Goal: Task Accomplishment & Management: Manage account settings

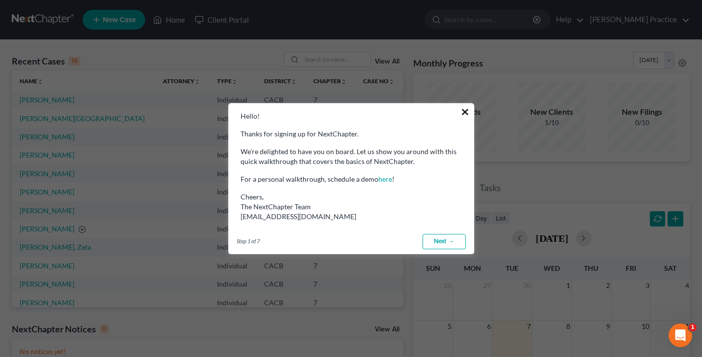
click at [468, 114] on button "×" at bounding box center [465, 112] width 9 height 16
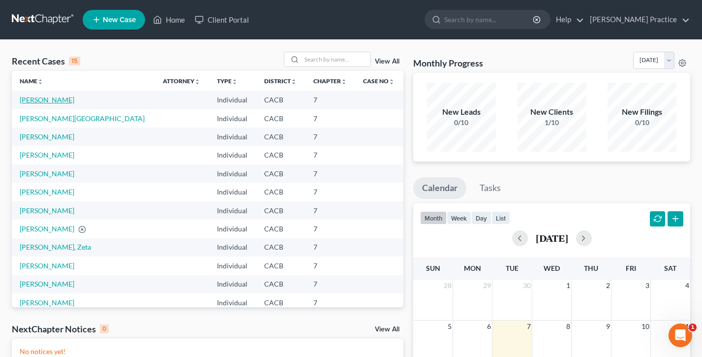
click at [33, 98] on link "[PERSON_NAME]" at bounding box center [47, 99] width 55 height 8
select select "3"
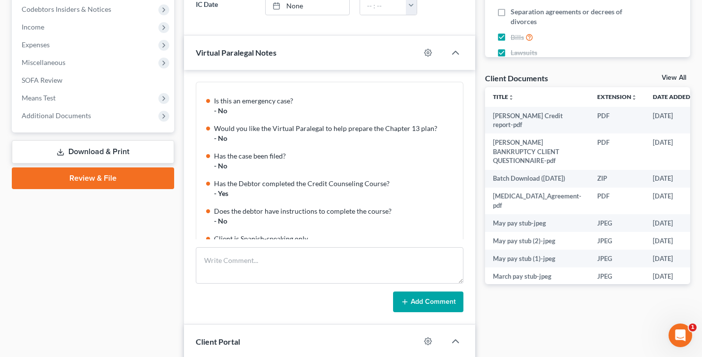
scroll to position [314, 0]
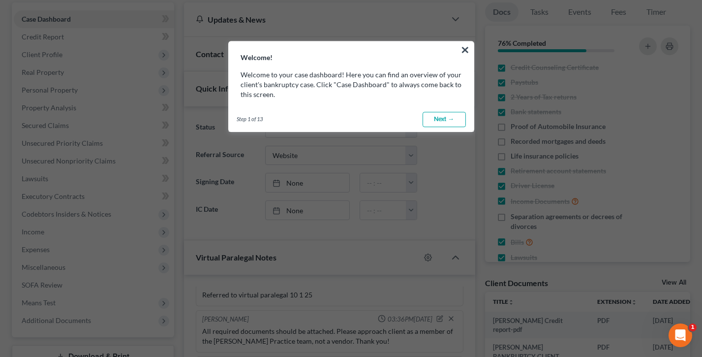
scroll to position [83, 0]
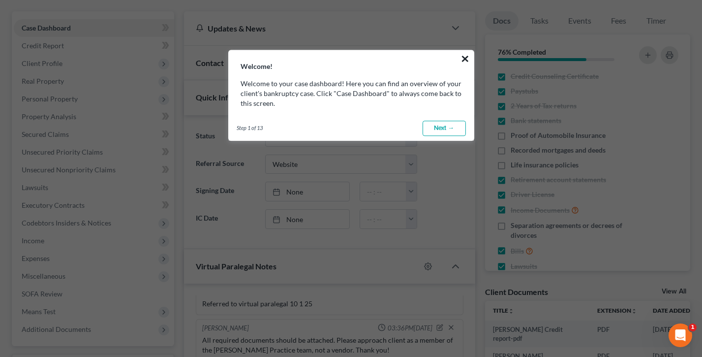
click at [468, 56] on button "×" at bounding box center [465, 59] width 9 height 16
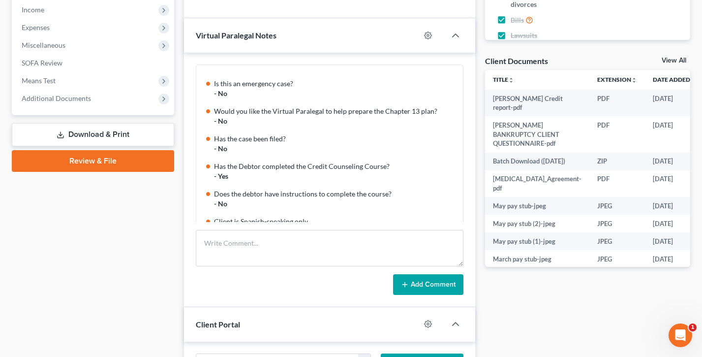
scroll to position [0, 0]
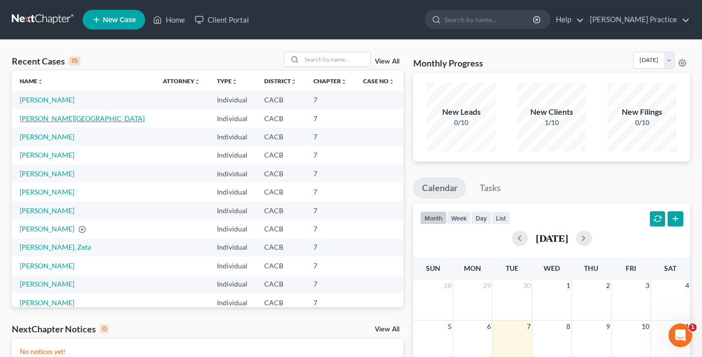
click at [53, 117] on link "[PERSON_NAME][GEOGRAPHIC_DATA]" at bounding box center [82, 118] width 125 height 8
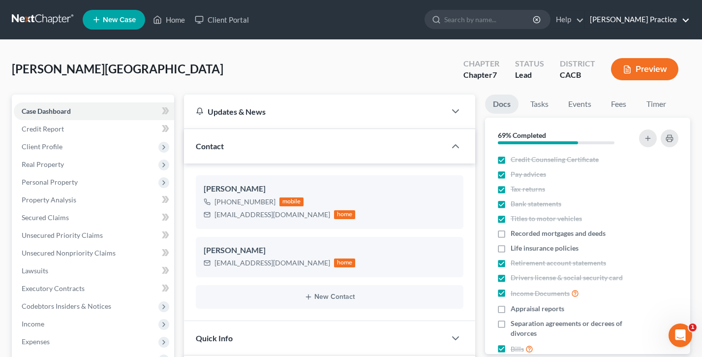
click at [624, 18] on link "[PERSON_NAME] Practice" at bounding box center [637, 20] width 105 height 18
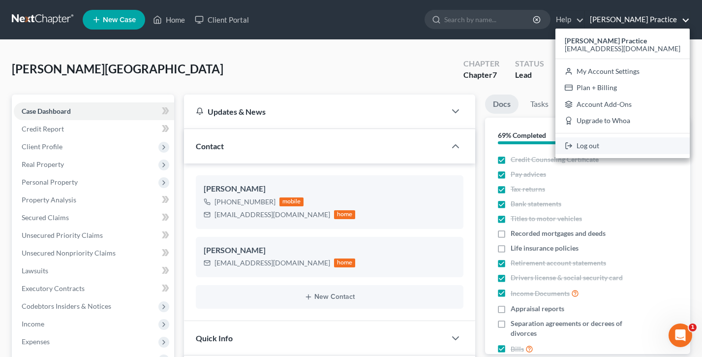
click at [608, 153] on link "Log out" at bounding box center [623, 145] width 134 height 17
